Goal: Transaction & Acquisition: Book appointment/travel/reservation

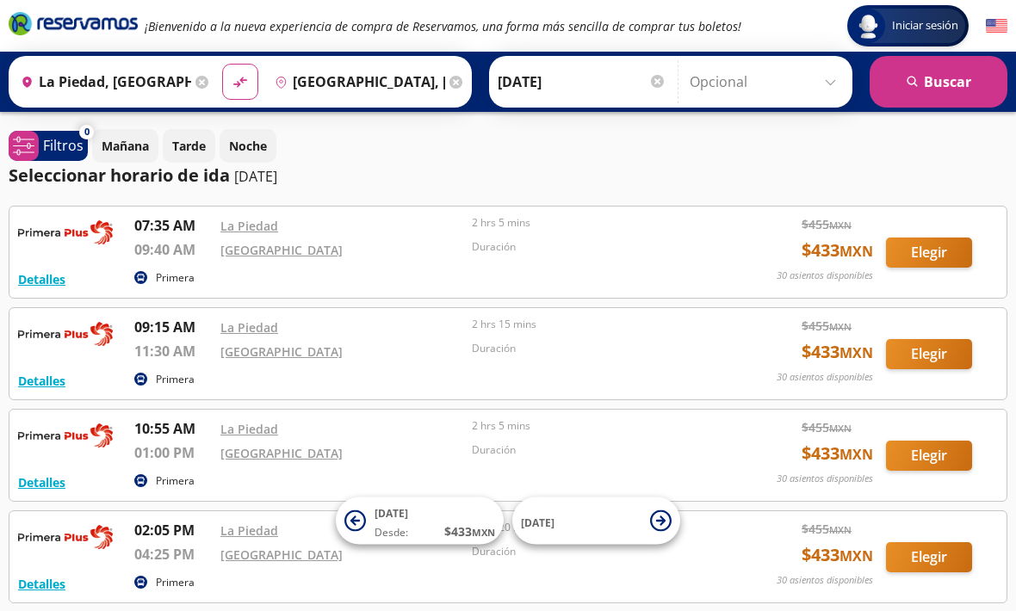
click at [652, 81] on input "[DATE]" at bounding box center [582, 81] width 169 height 43
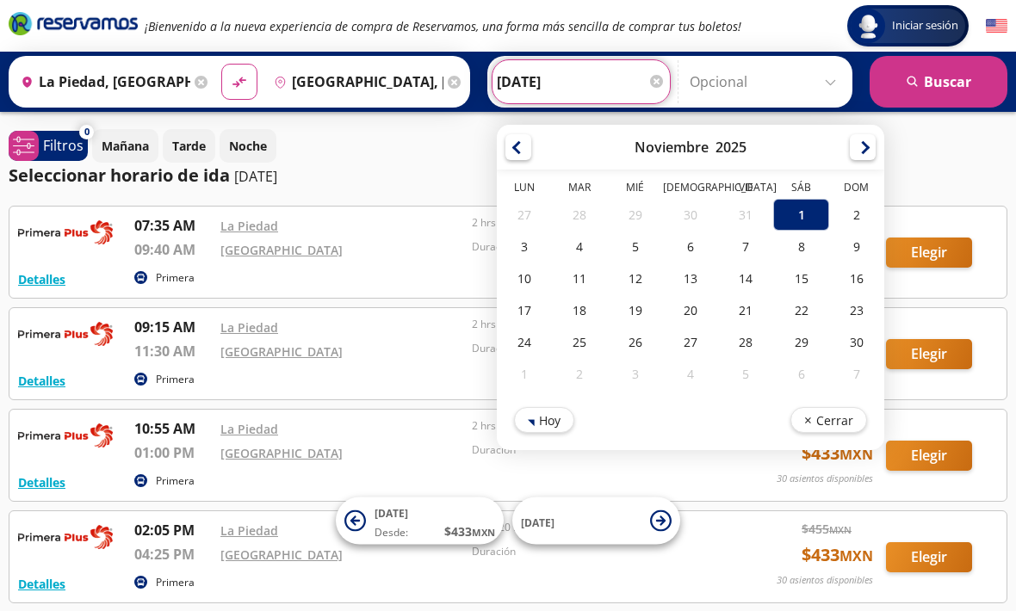
click at [884, 218] on div "2" at bounding box center [856, 215] width 55 height 32
type input "[DATE]"
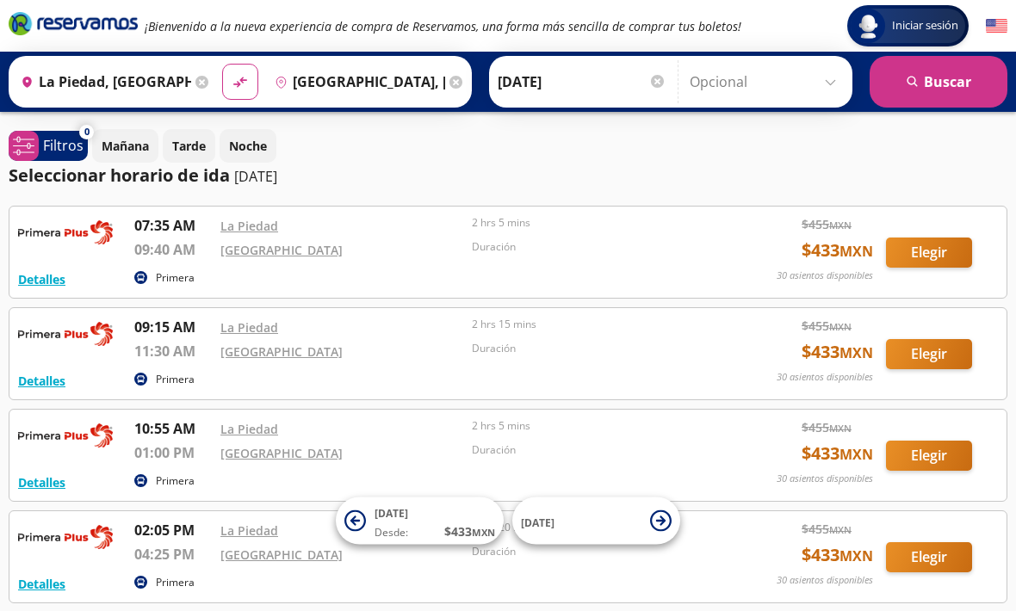
click at [936, 82] on button "search [GEOGRAPHIC_DATA]" at bounding box center [939, 82] width 138 height 52
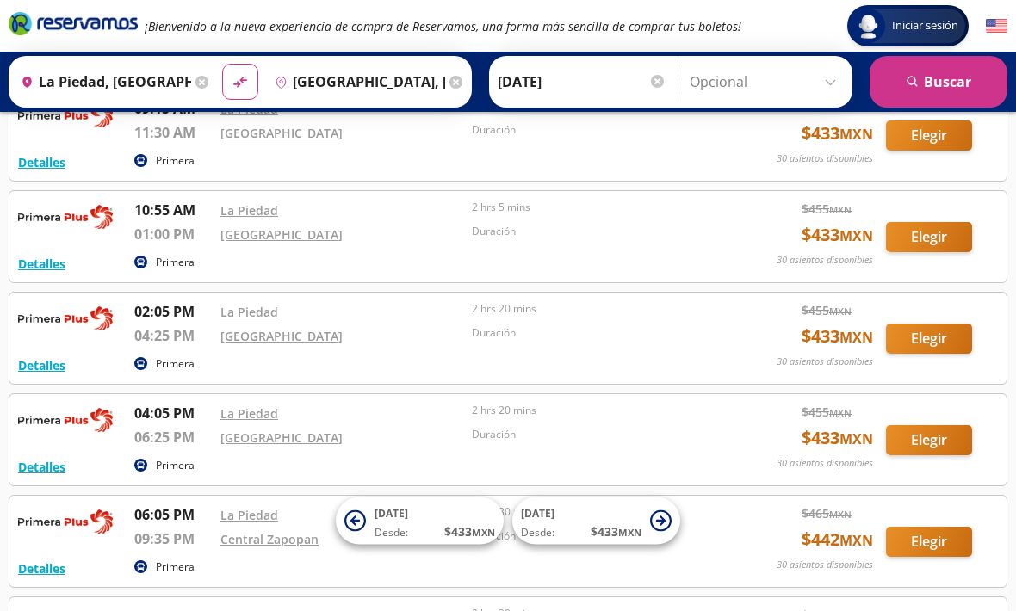
scroll to position [218, 0]
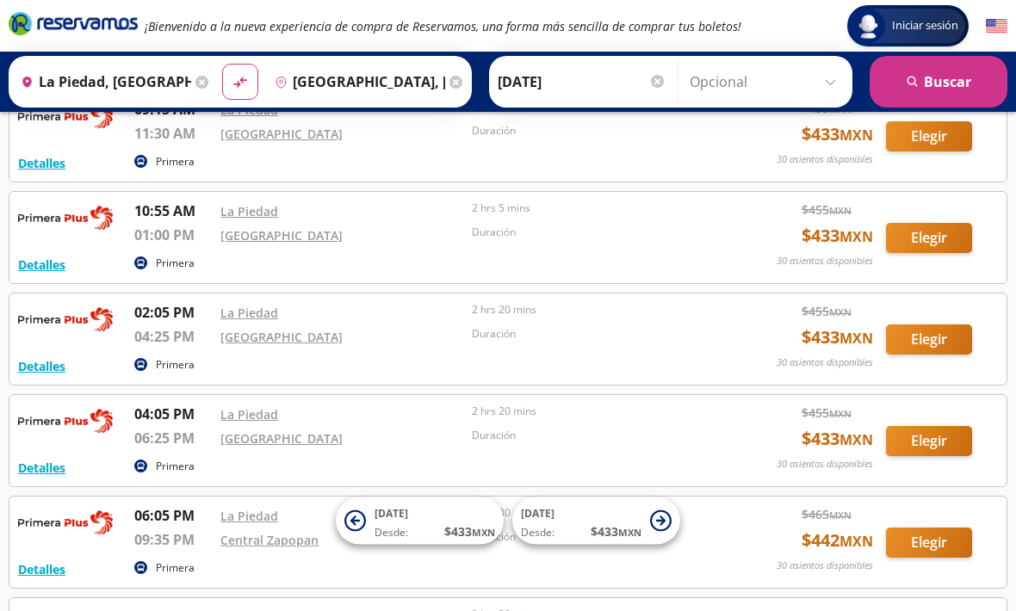
click at [162, 72] on input "La Piedad, [GEOGRAPHIC_DATA]" at bounding box center [102, 81] width 177 height 43
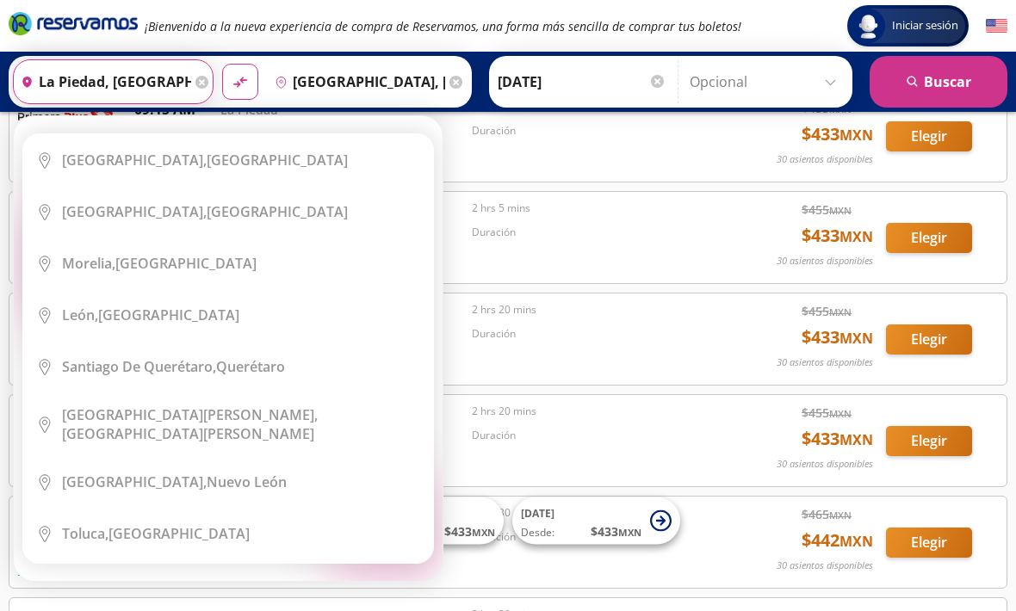
click at [249, 88] on icon "material-symbols:compare-arrows-rounded" at bounding box center [240, 82] width 17 height 18
type input "[GEOGRAPHIC_DATA], [GEOGRAPHIC_DATA]"
type input "La Piedad, [GEOGRAPHIC_DATA]"
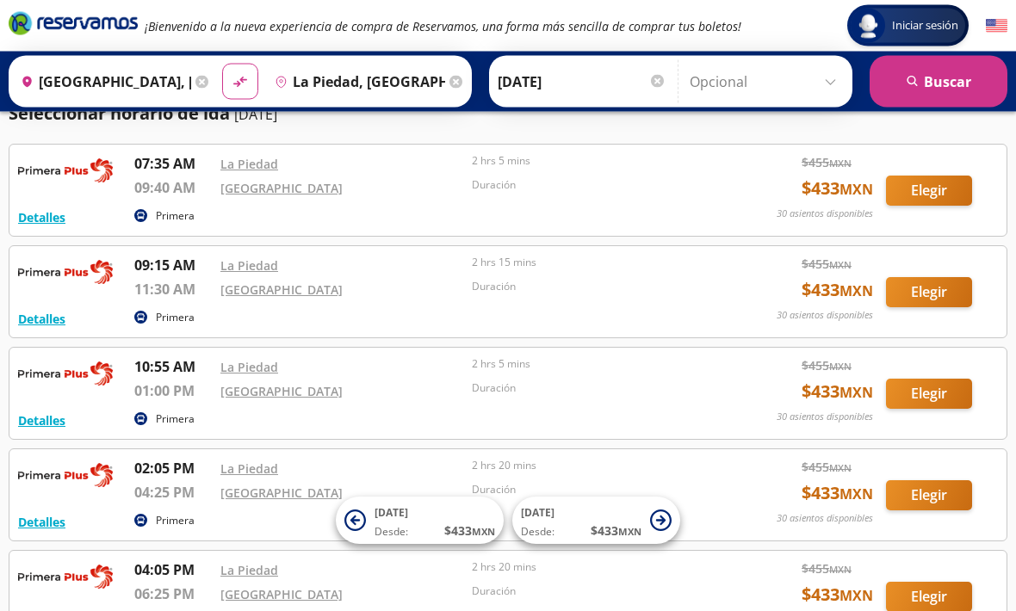
scroll to position [62, 0]
click at [929, 85] on button "search [GEOGRAPHIC_DATA]" at bounding box center [939, 82] width 138 height 52
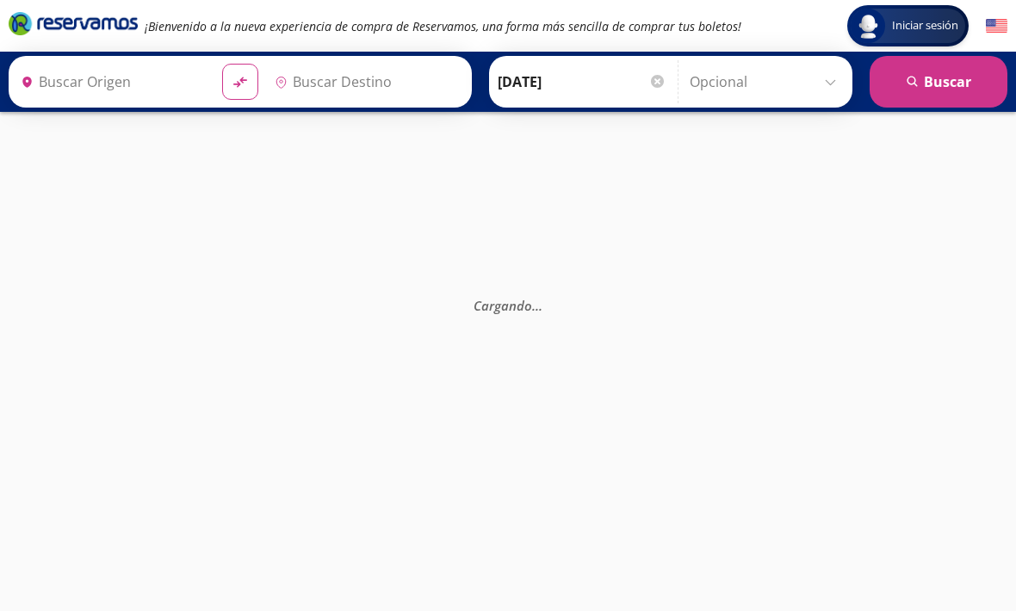
type input "[GEOGRAPHIC_DATA], [GEOGRAPHIC_DATA]"
type input "La Piedad, [GEOGRAPHIC_DATA]"
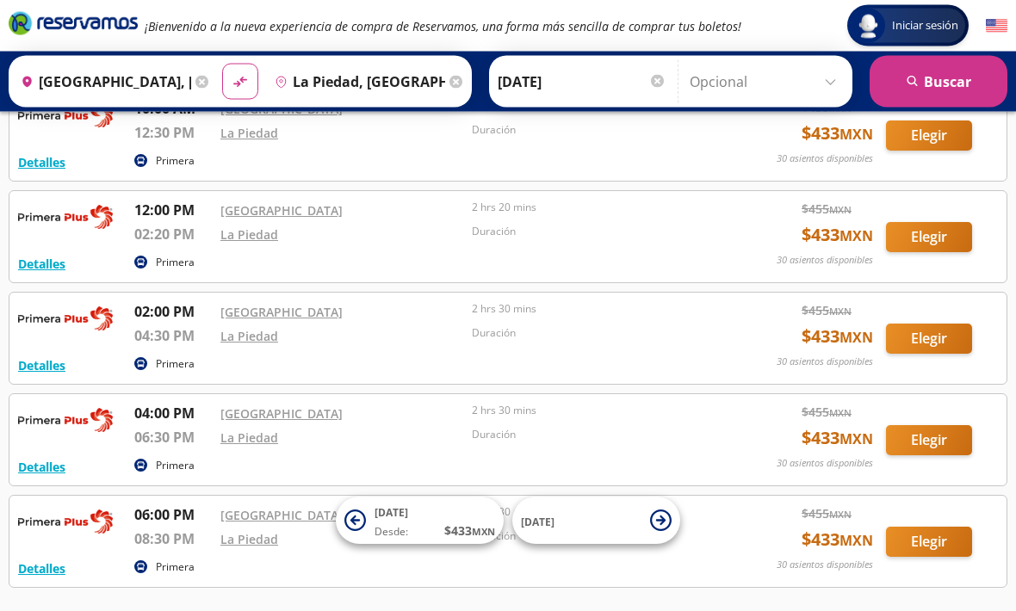
scroll to position [423, 0]
